Goal: Task Accomplishment & Management: Manage account settings

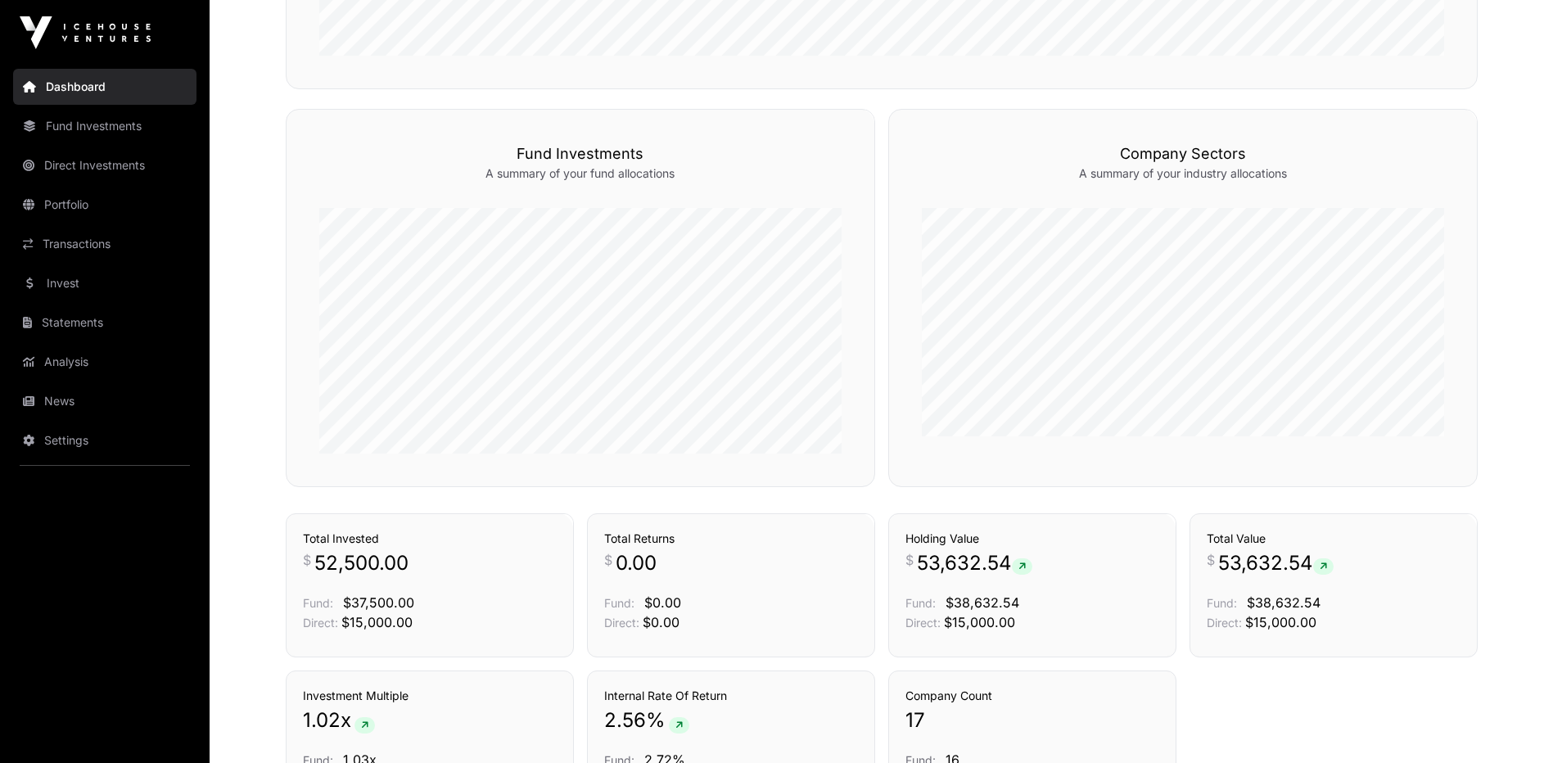
scroll to position [685, 0]
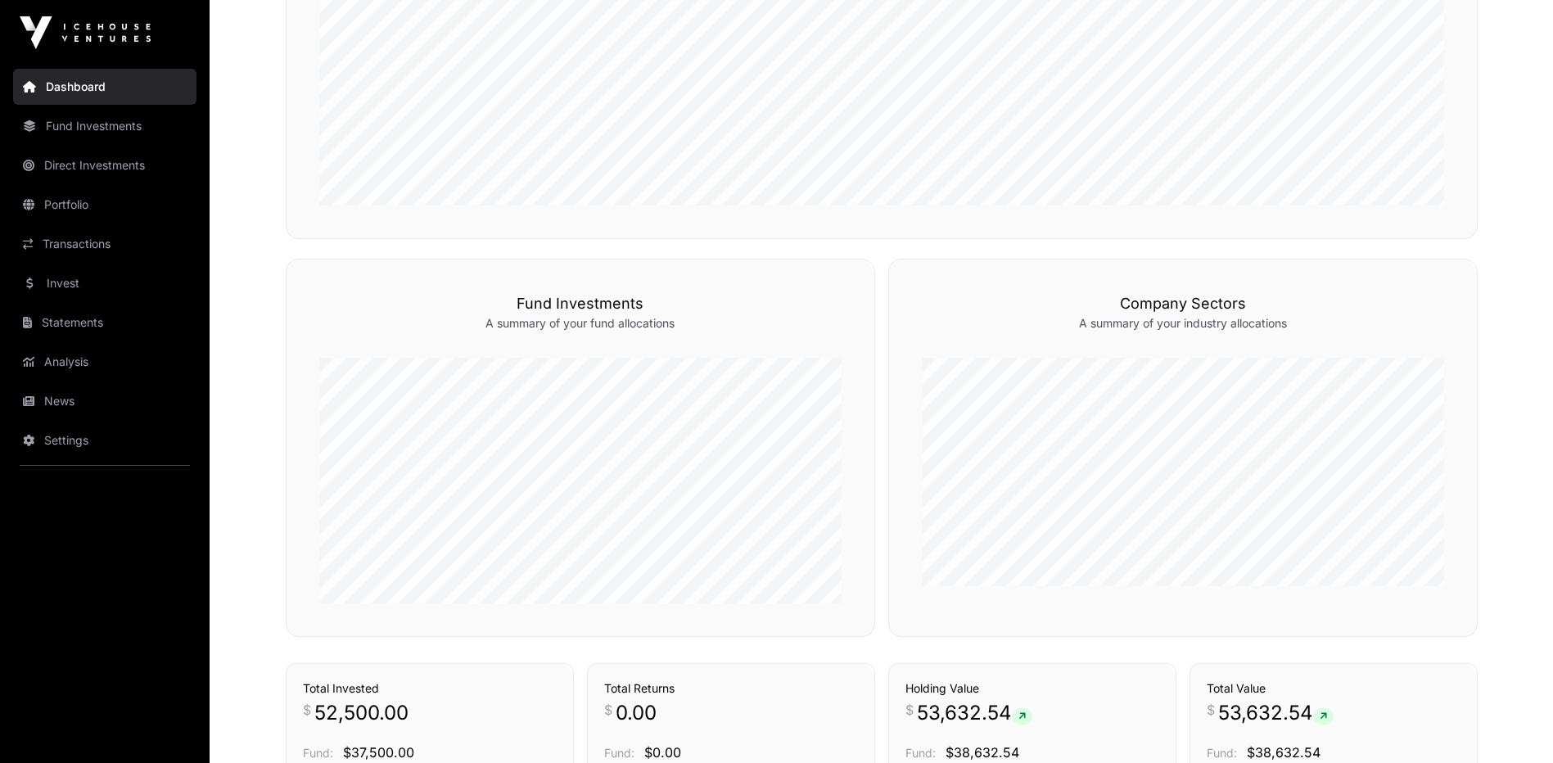
click at [67, 134] on link "Fund Investments" at bounding box center [104, 126] width 183 height 36
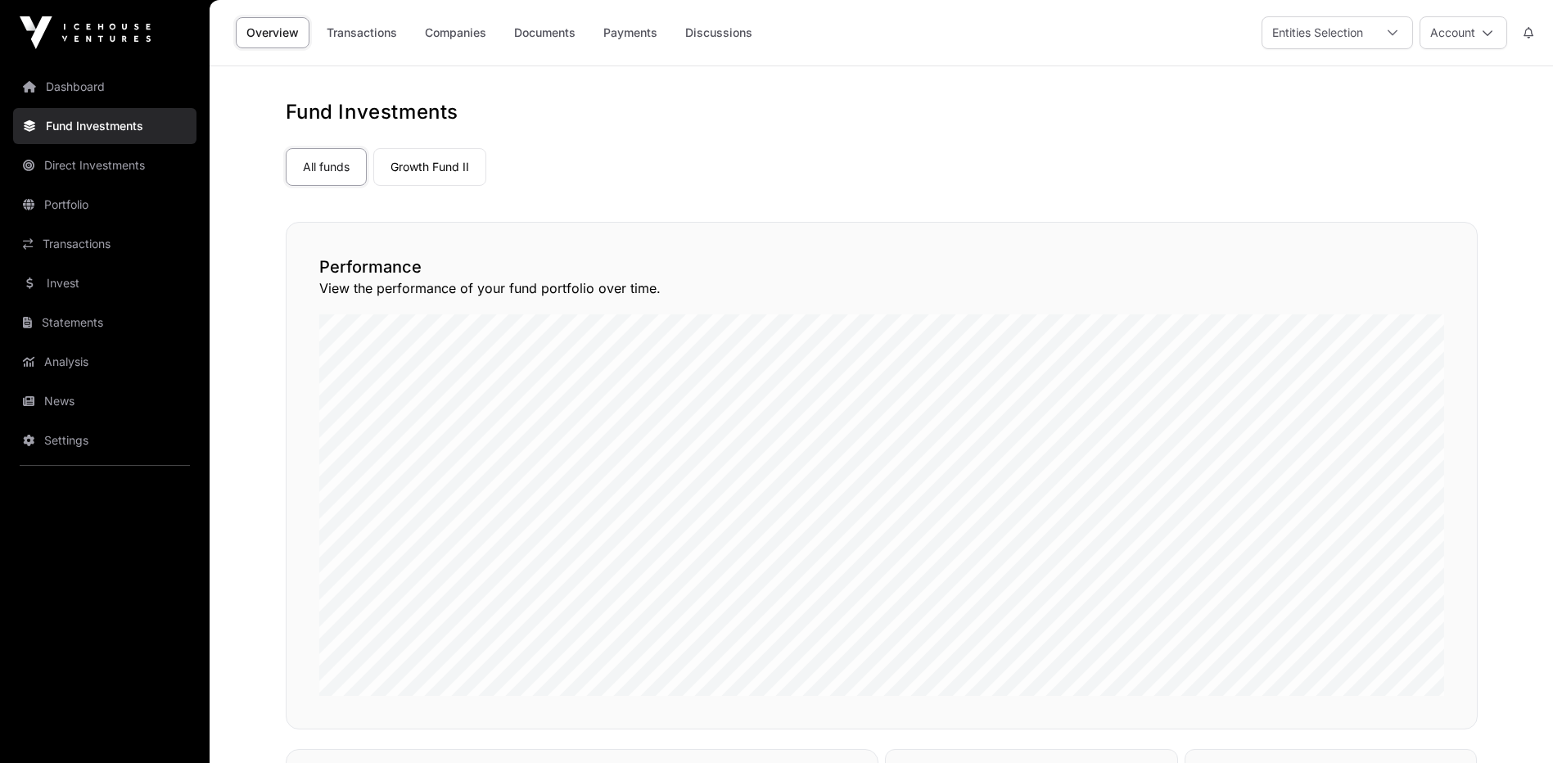
click at [99, 87] on link "Dashboard" at bounding box center [104, 87] width 183 height 36
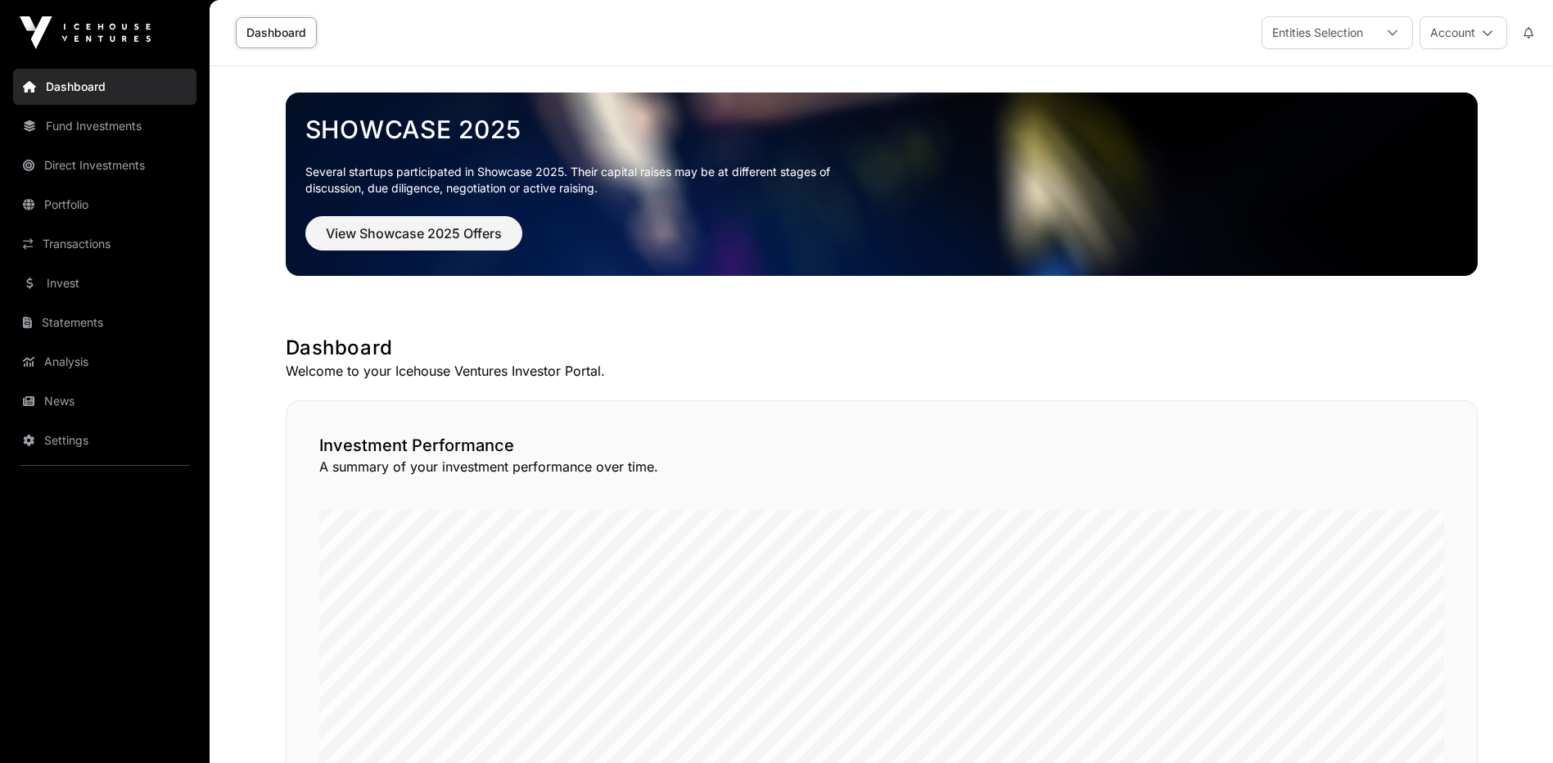
click at [71, 162] on link "Direct Investments" at bounding box center [104, 165] width 183 height 36
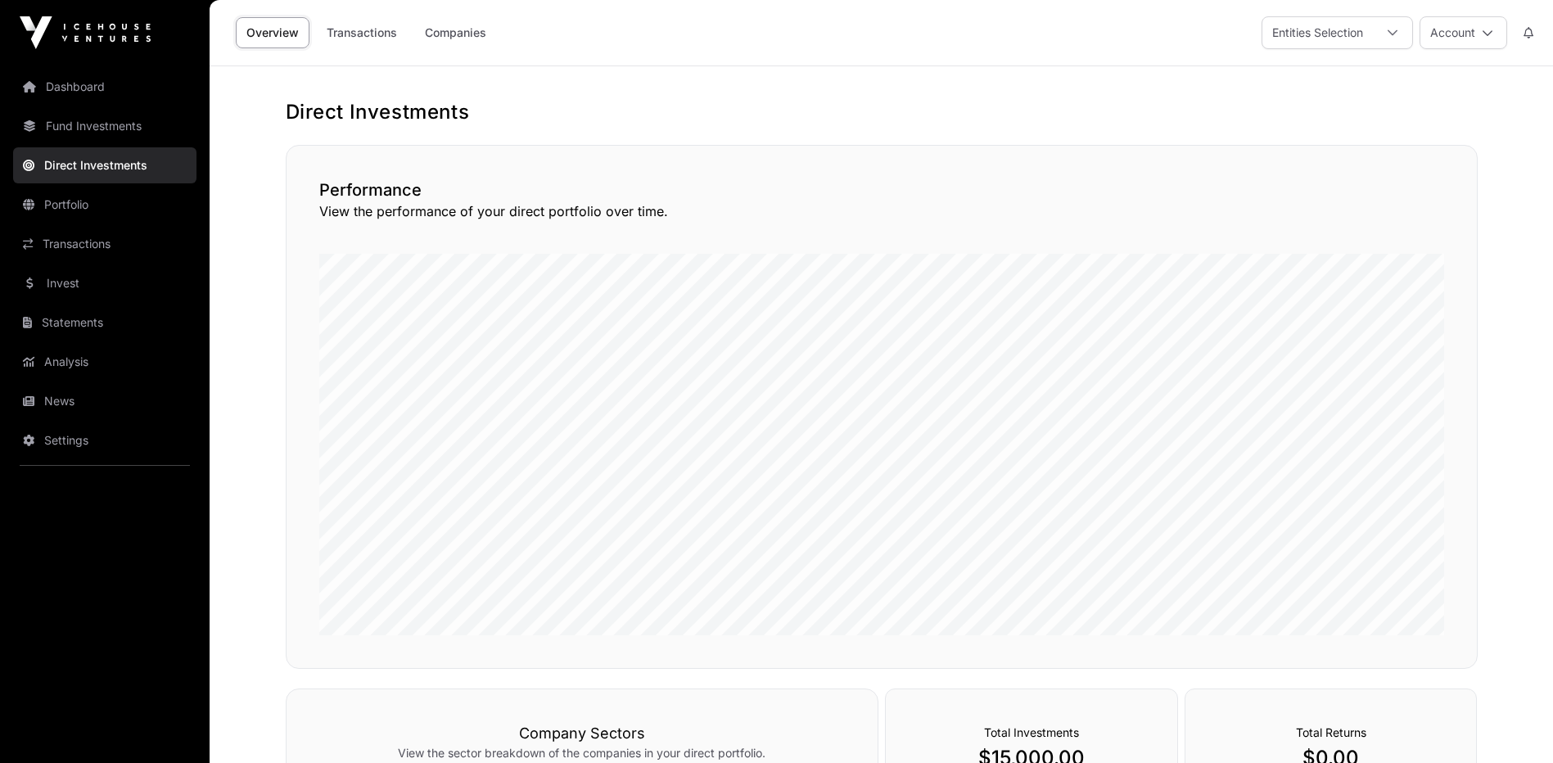
click at [1462, 34] on button "Account" at bounding box center [1464, 32] width 88 height 33
click at [1358, 234] on span "Sign Out" at bounding box center [1361, 242] width 47 height 16
